Goal: Task Accomplishment & Management: Use online tool/utility

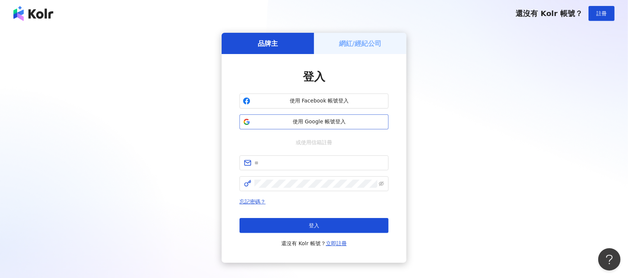
click at [333, 121] on span "使用 Google 帳號登入" at bounding box center [319, 121] width 132 height 7
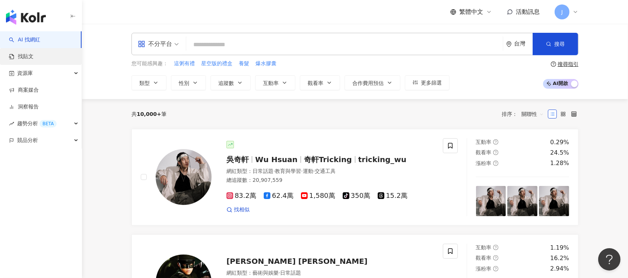
click at [34, 57] on link "找貼文" at bounding box center [21, 56] width 25 height 7
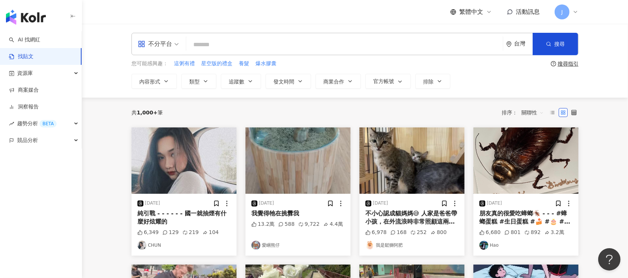
click at [34, 56] on link "找貼文" at bounding box center [21, 56] width 25 height 7
click at [39, 90] on link "商案媒合" at bounding box center [24, 89] width 30 height 7
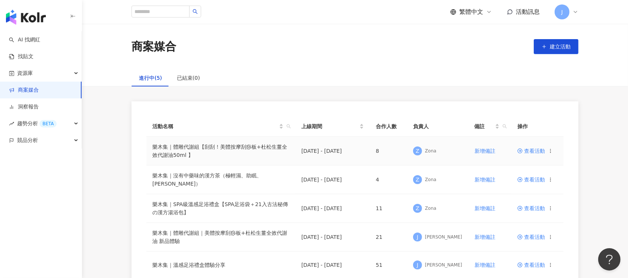
click at [539, 154] on td "查看活動" at bounding box center [537, 151] width 52 height 29
click at [536, 152] on span "查看活動" at bounding box center [531, 150] width 28 height 5
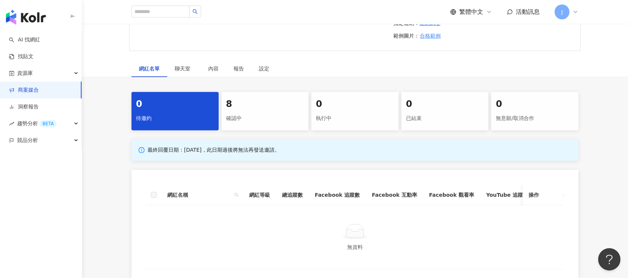
scroll to position [298, 0]
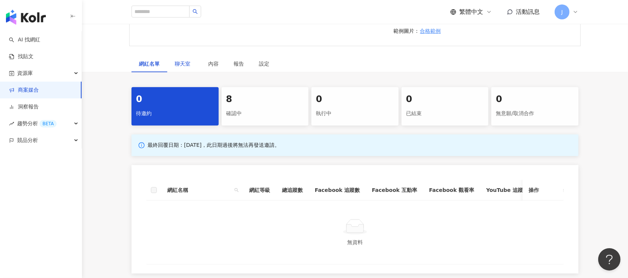
click at [189, 66] on span "聊天室" at bounding box center [184, 63] width 19 height 5
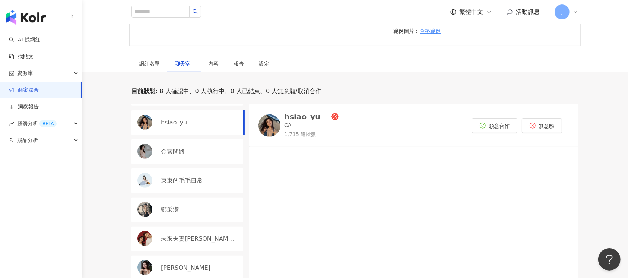
scroll to position [35, 0]
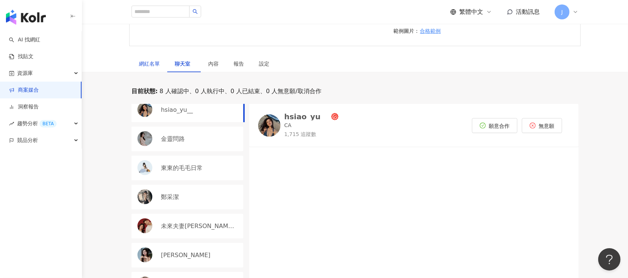
click at [155, 68] on div "網紅名單" at bounding box center [149, 64] width 21 height 8
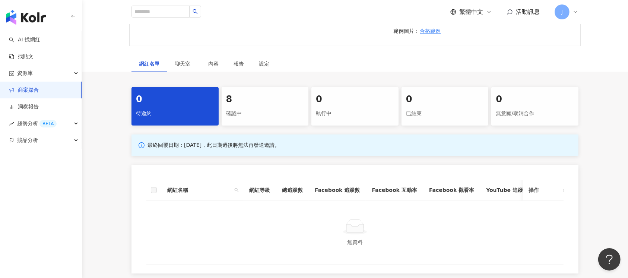
click at [258, 120] on div "確認中" at bounding box center [265, 113] width 78 height 13
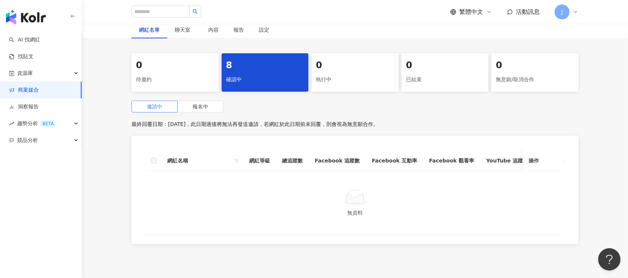
scroll to position [348, 0]
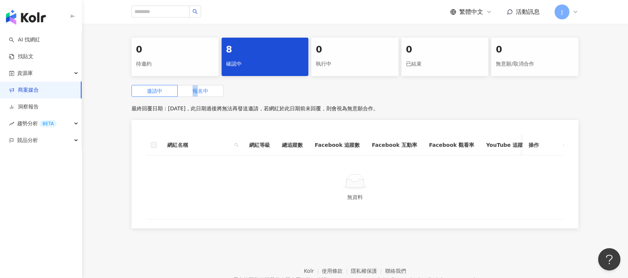
click at [196, 94] on span "報名中" at bounding box center [201, 91] width 16 height 6
click at [208, 94] on span "報名中" at bounding box center [201, 91] width 16 height 6
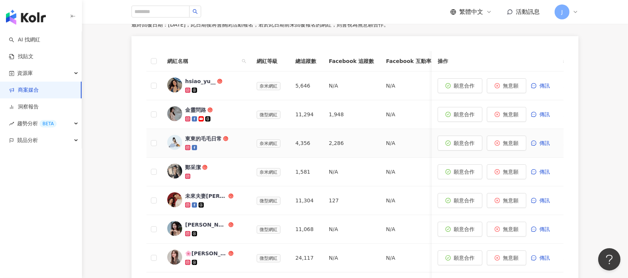
scroll to position [447, 0]
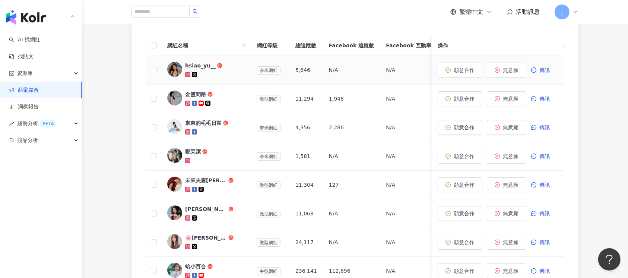
click at [188, 76] on icon at bounding box center [187, 74] width 3 height 3
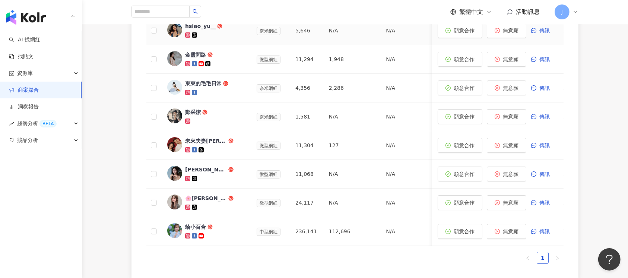
scroll to position [497, 0]
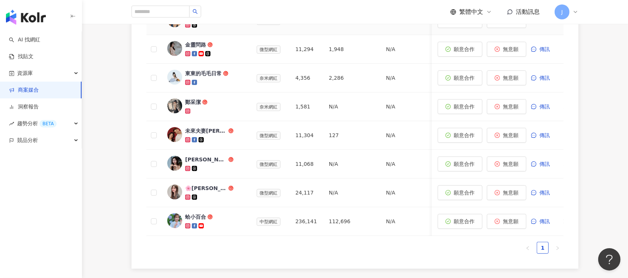
click at [188, 26] on icon at bounding box center [187, 24] width 3 height 3
click at [188, 54] on icon at bounding box center [187, 53] width 1 height 1
click at [187, 85] on icon at bounding box center [188, 82] width 4 height 4
click at [188, 113] on icon at bounding box center [188, 111] width 4 height 4
click at [188, 142] on icon at bounding box center [187, 139] width 5 height 5
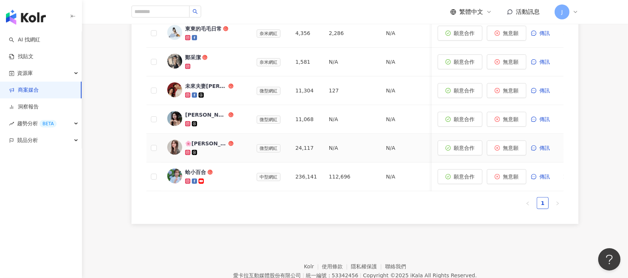
scroll to position [596, 0]
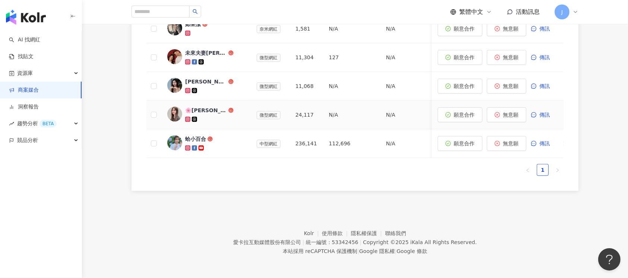
click at [187, 120] on icon at bounding box center [187, 118] width 1 height 1
click at [187, 93] on g at bounding box center [187, 90] width 5 height 5
click at [186, 150] on icon at bounding box center [188, 148] width 4 height 4
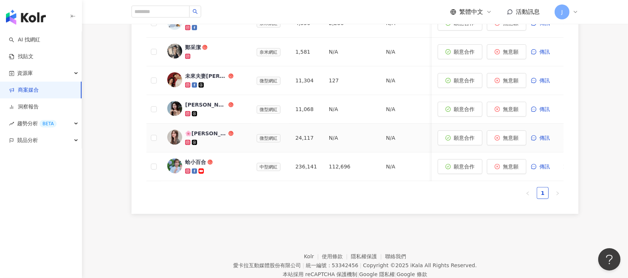
scroll to position [497, 0]
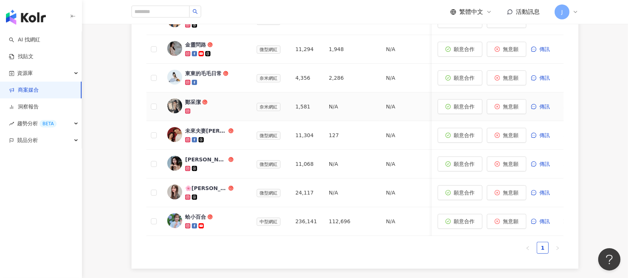
click at [226, 115] on div "鄭采潔" at bounding box center [215, 106] width 60 height 16
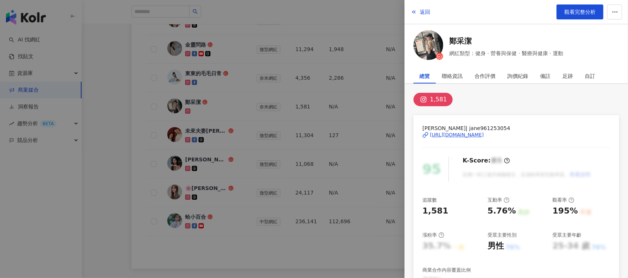
click at [307, 123] on div at bounding box center [314, 139] width 628 height 278
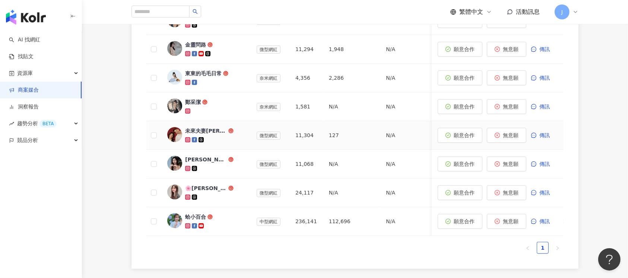
click at [391, 150] on td "N/A" at bounding box center [408, 135] width 57 height 29
click at [390, 150] on td "N/A" at bounding box center [408, 135] width 57 height 29
click at [346, 150] on td "127" at bounding box center [351, 135] width 57 height 29
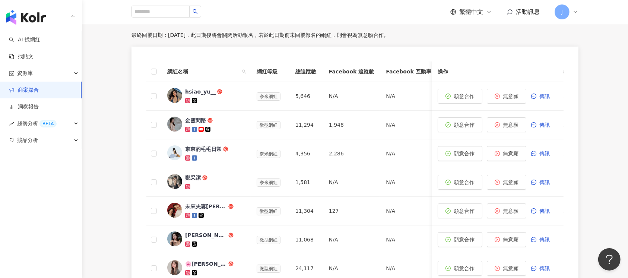
scroll to position [248, 0]
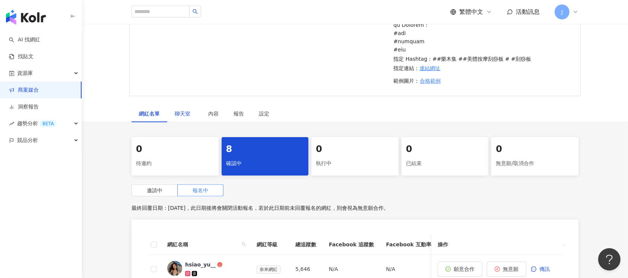
click at [182, 116] on span "聊天室" at bounding box center [184, 113] width 19 height 5
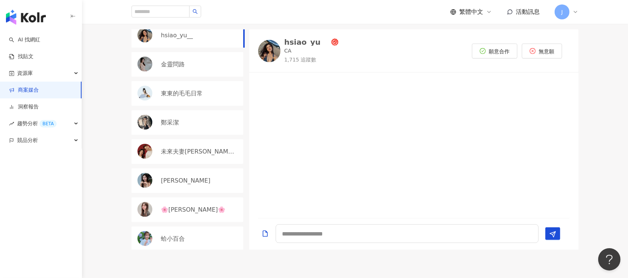
scroll to position [397, 0]
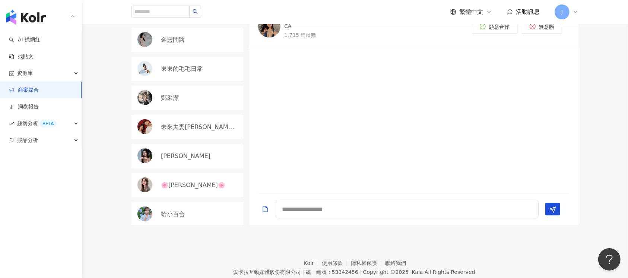
click at [200, 131] on p "未來夫妻[PERSON_NAME] & [PERSON_NAME]" at bounding box center [199, 127] width 77 height 8
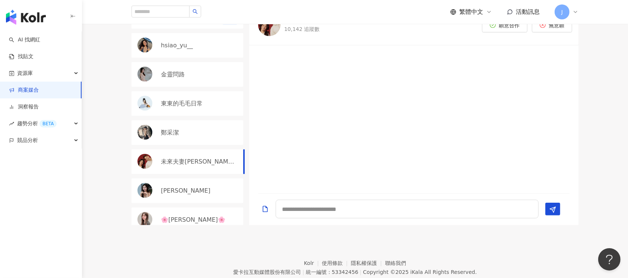
click at [39, 88] on link "商案媒合" at bounding box center [24, 89] width 30 height 7
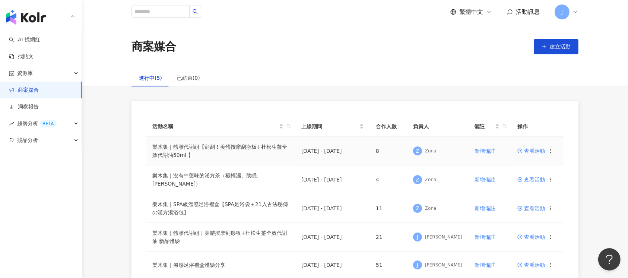
click at [528, 151] on span "查看活動" at bounding box center [531, 150] width 28 height 5
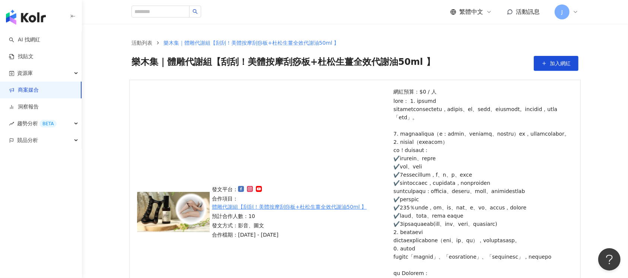
click at [298, 96] on div "發文平台： 合作項目： 體雕代謝組【刮刮！美體按摩刮痧板+杜松生薑全效代謝油50ml 】 預計合作人數：10 發文方式：影音、圖文 合作檔期：[DATE] -…" at bounding box center [354, 212] width 451 height 264
